Goal: Find specific page/section: Find specific page/section

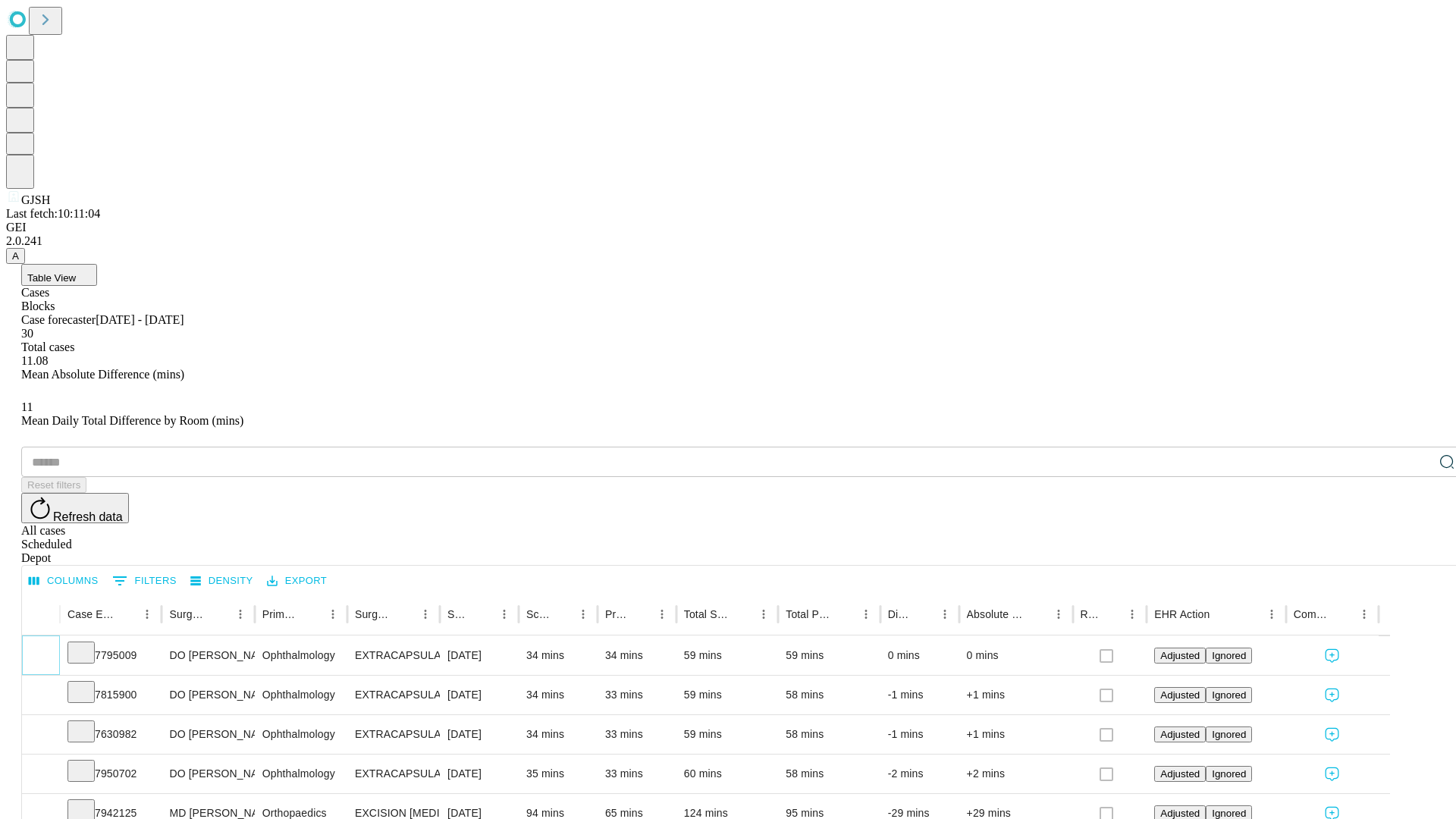
click at [49, 647] on icon "Expand" at bounding box center [40, 654] width 15 height 15
